Goal: Obtain resource: Obtain resource

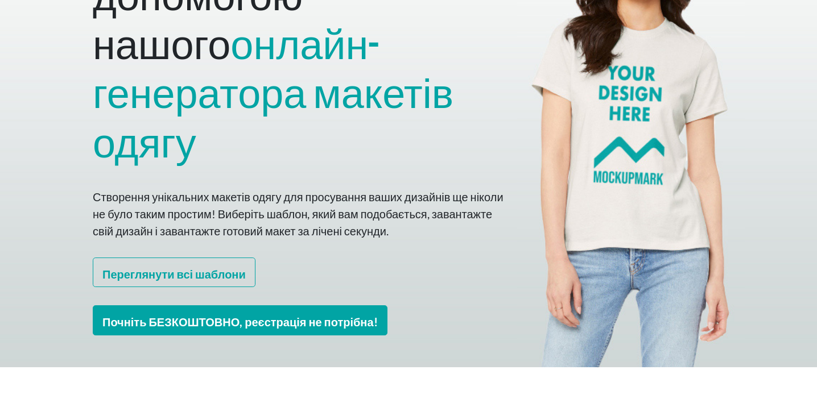
scroll to position [201, 0]
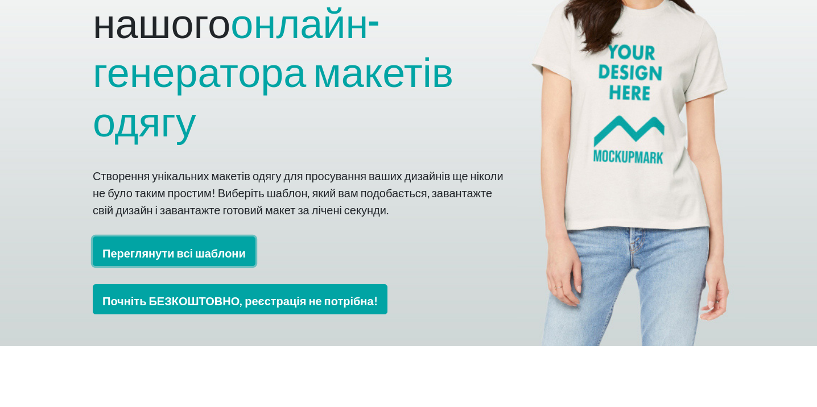
click at [212, 246] on font "Переглянути всі шаблони" at bounding box center [173, 253] width 143 height 14
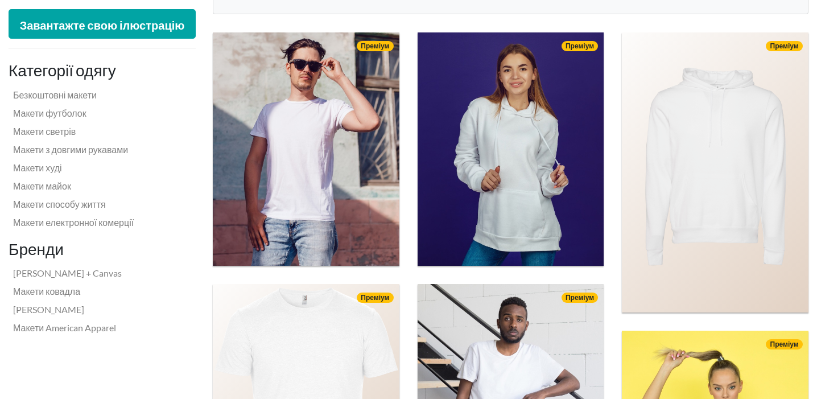
scroll to position [372, 0]
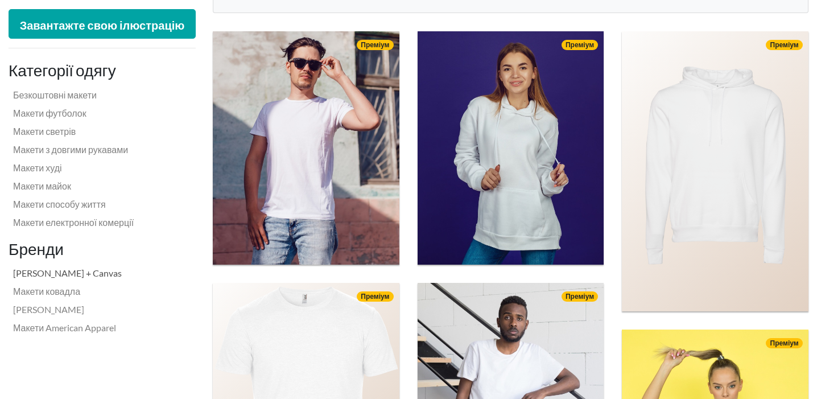
click at [95, 276] on font "[PERSON_NAME] + Canvas" at bounding box center [67, 273] width 109 height 11
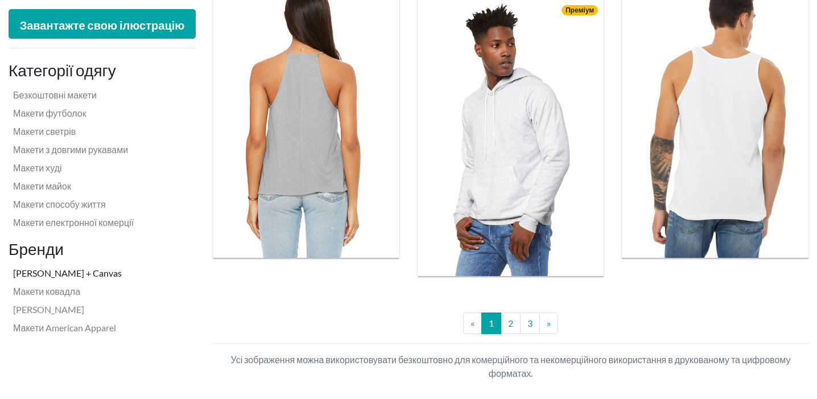
scroll to position [2474, 0]
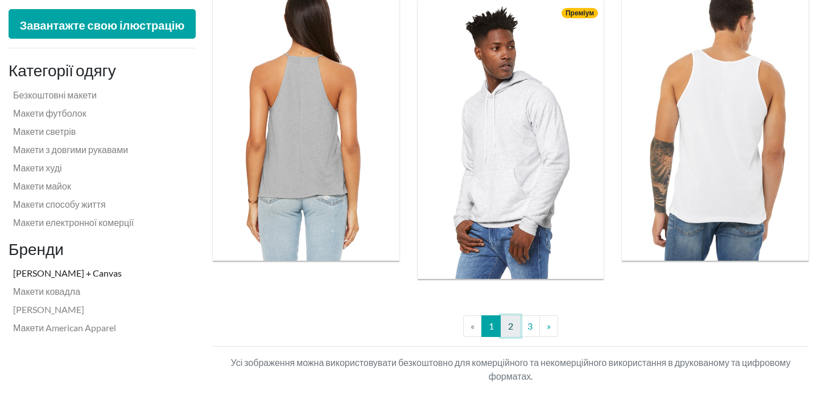
click at [513, 328] on link "2" at bounding box center [511, 326] width 20 height 22
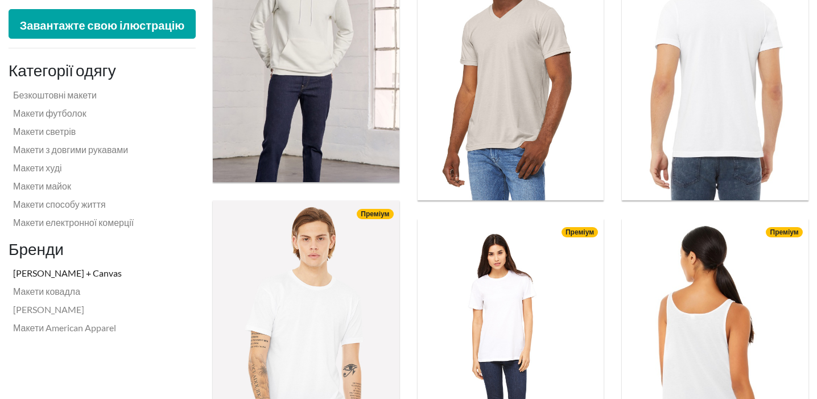
scroll to position [1660, 0]
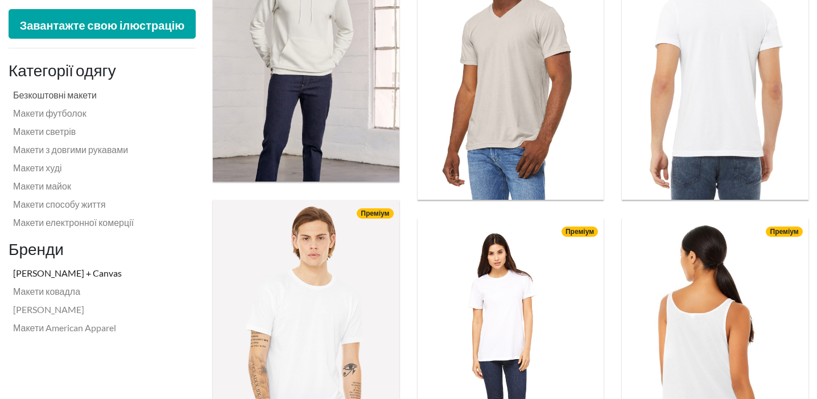
click at [71, 98] on font "Безкоштовні макети" at bounding box center [55, 94] width 84 height 11
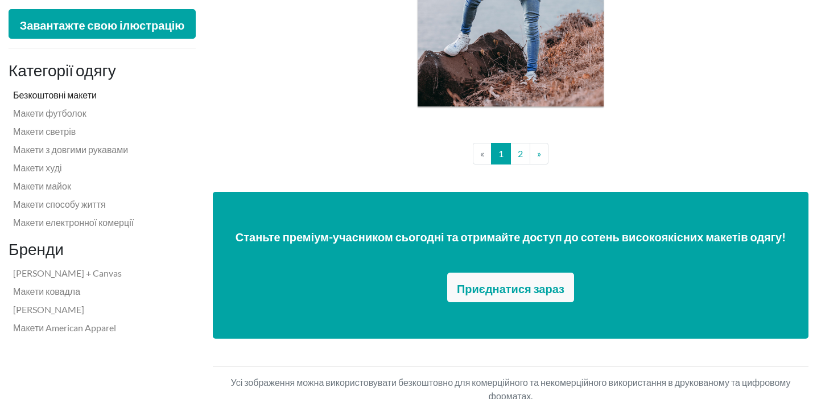
scroll to position [2325, 0]
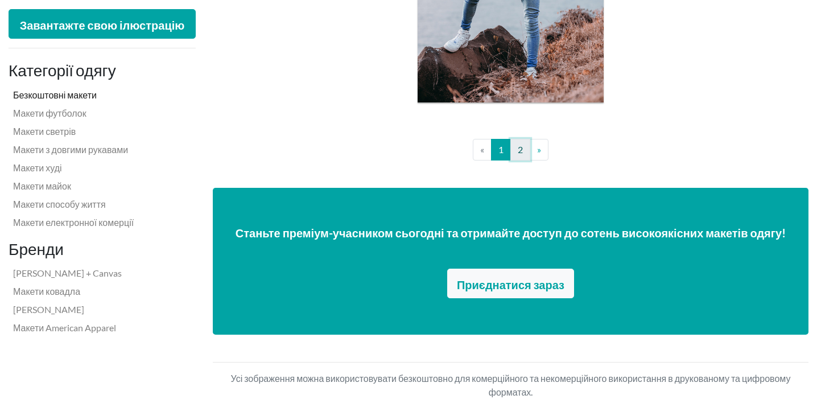
click at [527, 156] on link "2" at bounding box center [520, 150] width 20 height 22
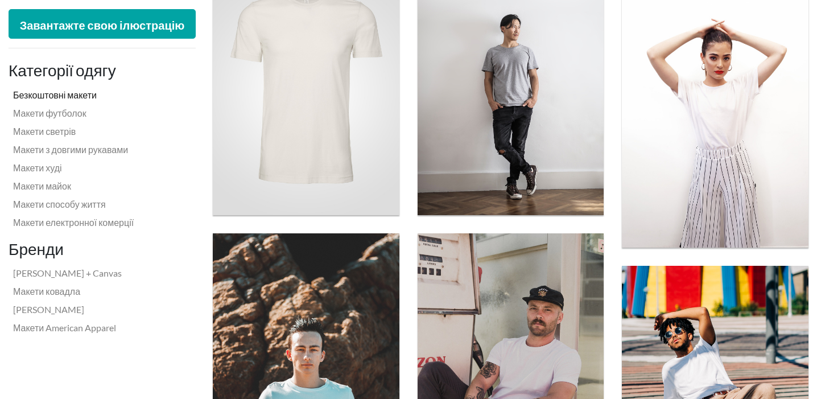
scroll to position [427, 0]
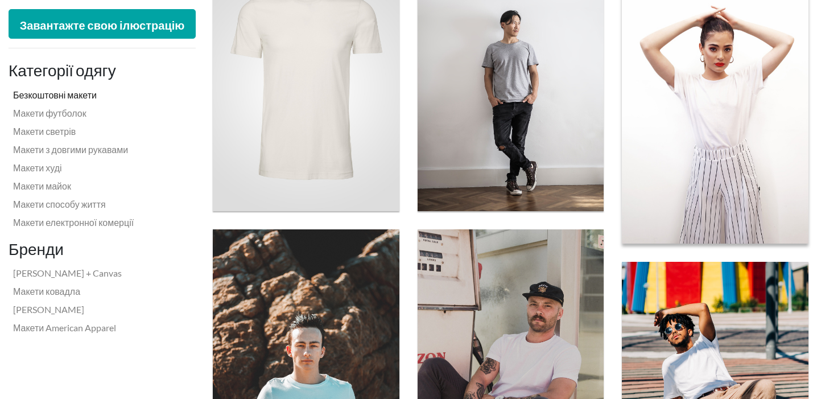
click at [719, 123] on img at bounding box center [715, 103] width 205 height 308
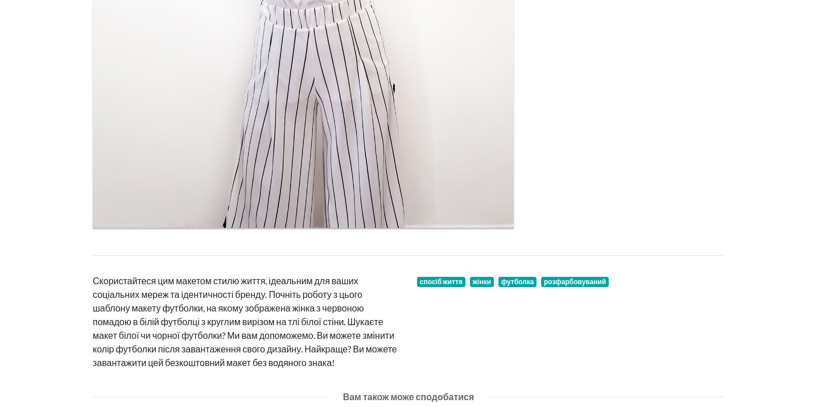
scroll to position [553, 0]
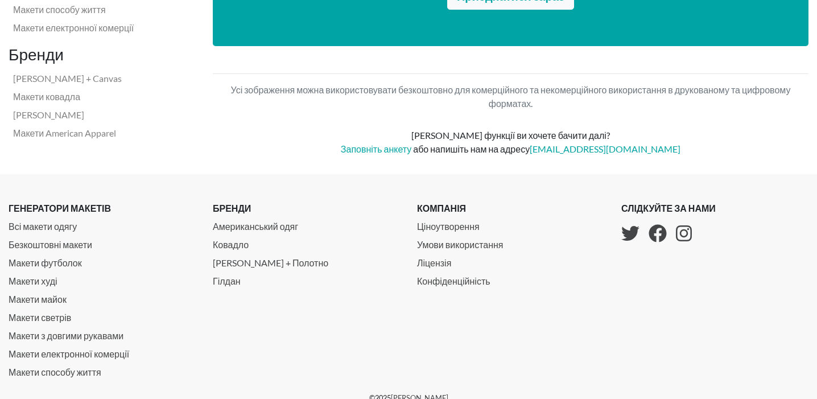
scroll to position [1524, 0]
